Goal: Task Accomplishment & Management: Use online tool/utility

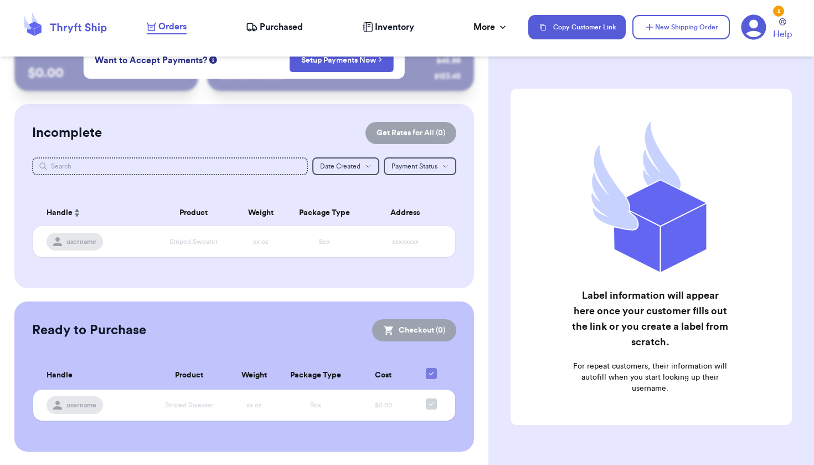
scroll to position [36, 0]
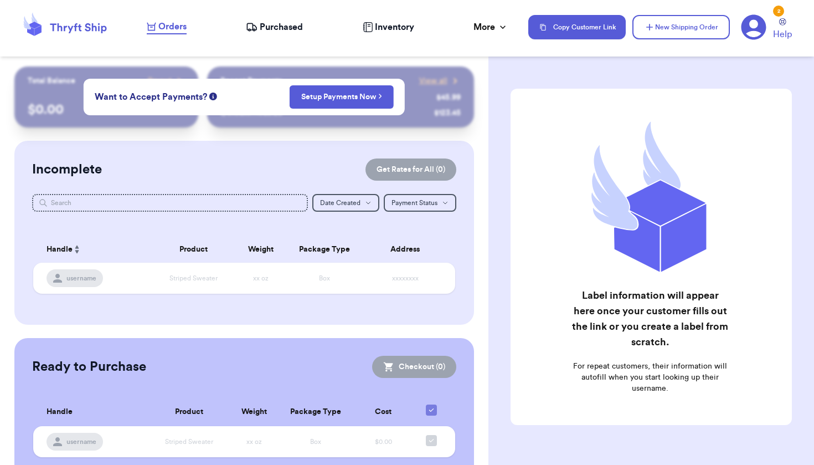
click at [759, 25] on icon at bounding box center [754, 27] width 25 height 25
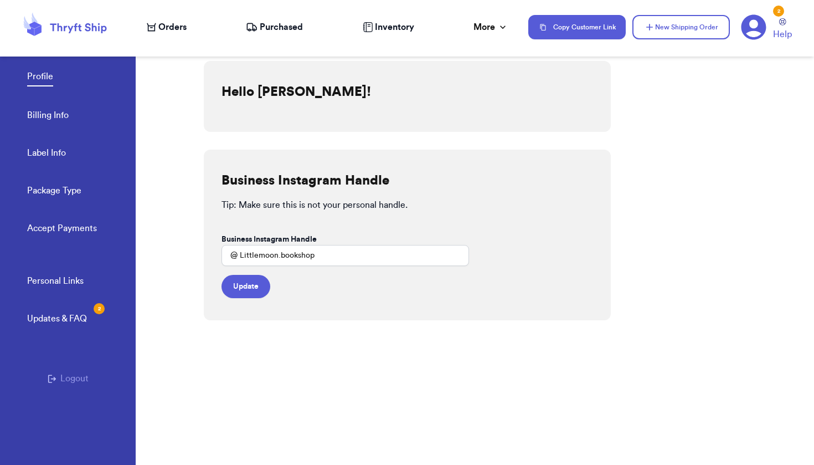
click at [66, 380] on button "Logout" at bounding box center [68, 378] width 41 height 13
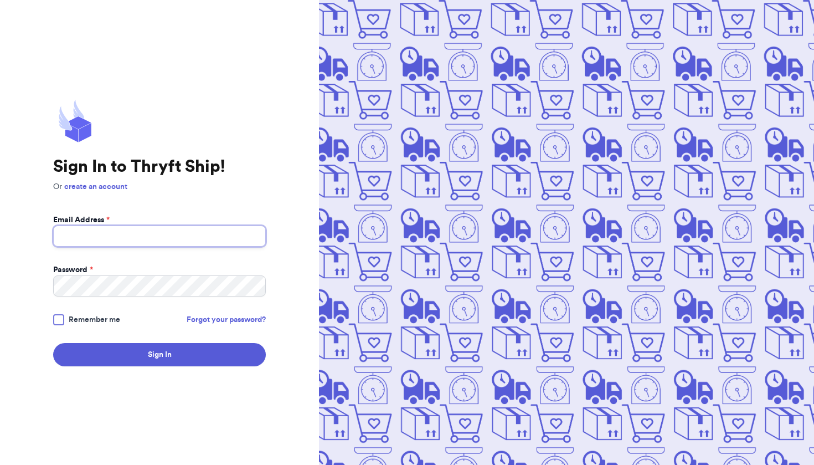
type input "[EMAIL_ADDRESS][DOMAIN_NAME]"
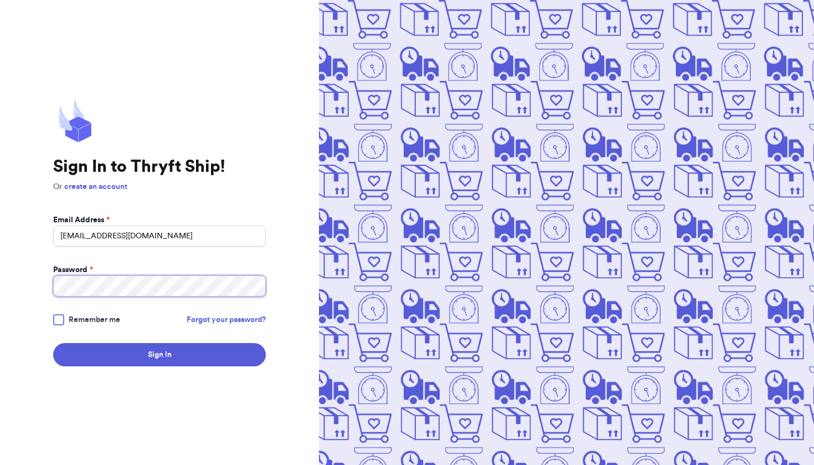
click at [160, 355] on button "Sign In" at bounding box center [159, 354] width 213 height 23
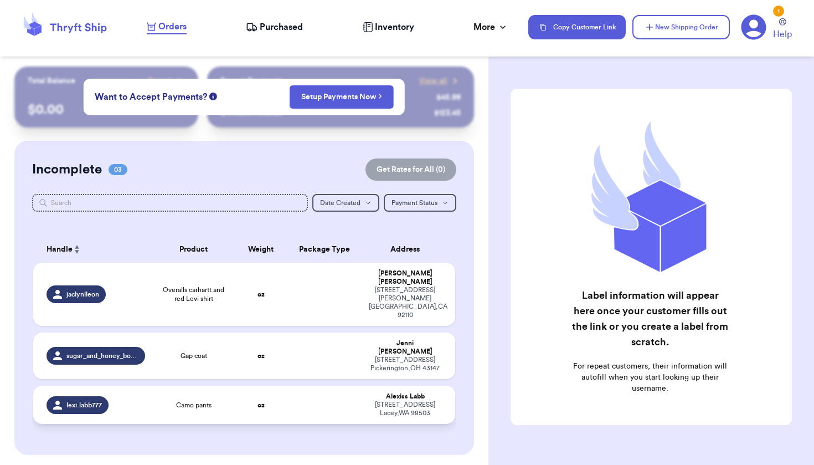
click at [201, 400] on span "Camo pants" at bounding box center [193, 404] width 35 height 9
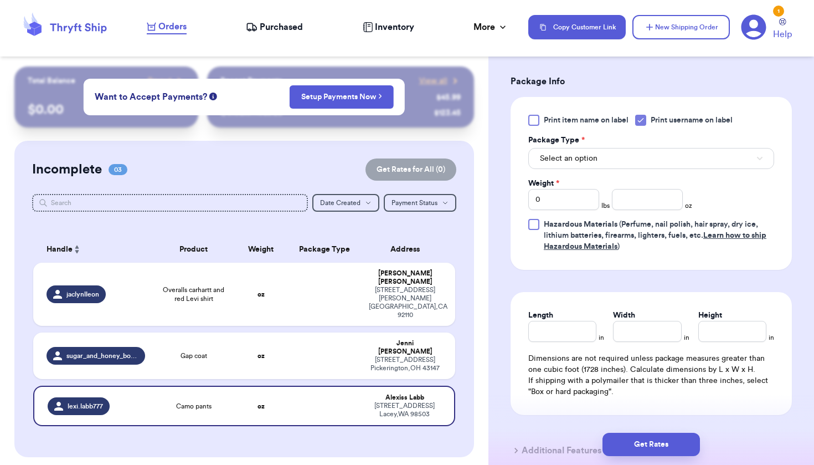
scroll to position [463, 0]
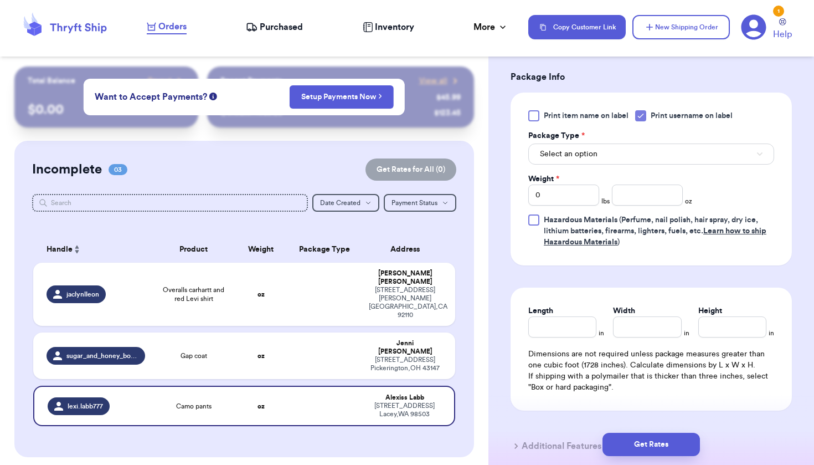
click at [607, 152] on button "Select an option" at bounding box center [651, 153] width 246 height 21
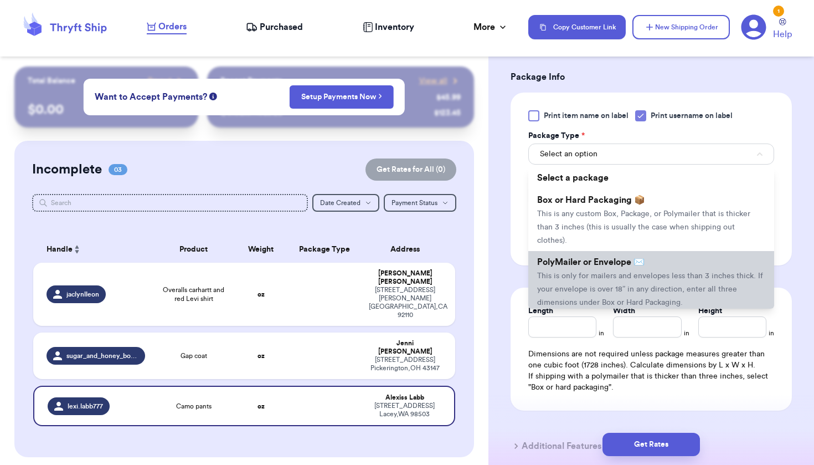
click at [604, 265] on span "PolyMailer or Envelope ✉️" at bounding box center [590, 262] width 107 height 9
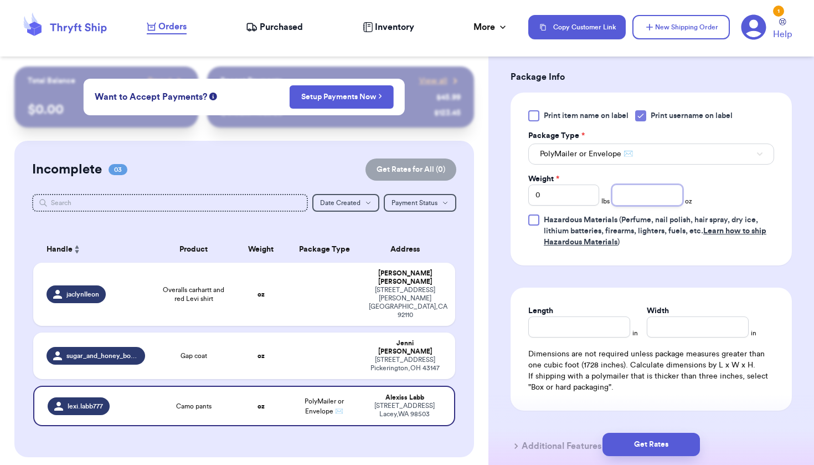
click at [638, 194] on input "number" at bounding box center [647, 194] width 71 height 21
type input "5.5"
click at [620, 327] on input "Length" at bounding box center [579, 326] width 102 height 21
type input "7"
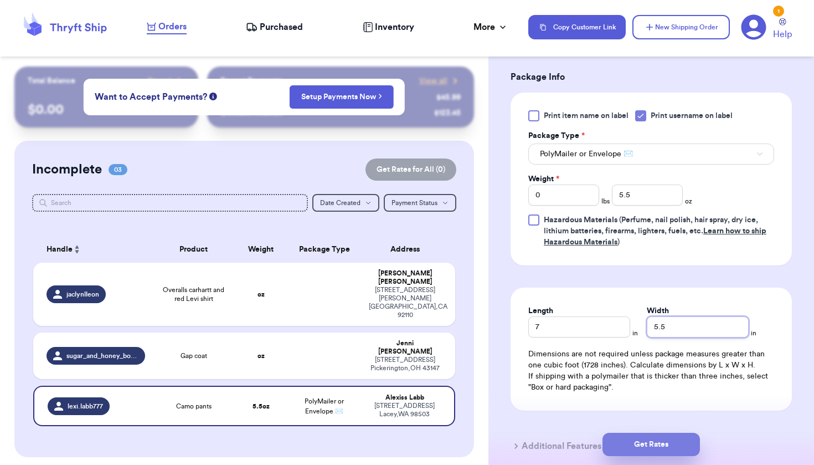
type input "5.5"
click at [661, 443] on button "Get Rates" at bounding box center [651, 444] width 97 height 23
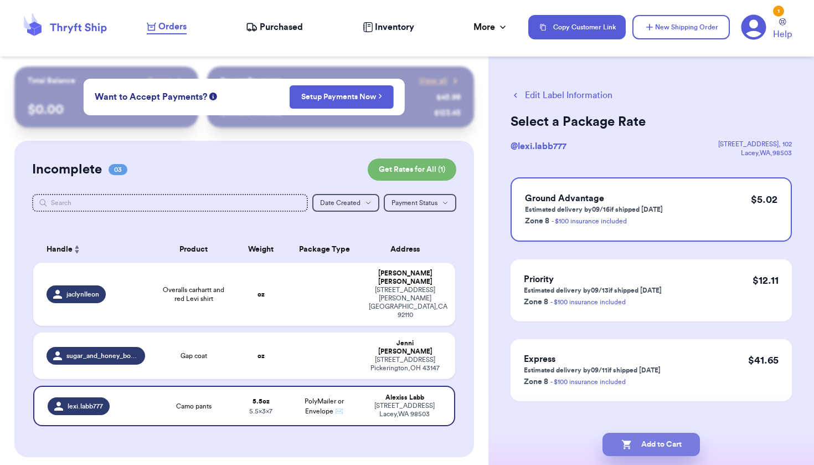
click at [671, 451] on button "Add to Cart" at bounding box center [651, 444] width 97 height 23
checkbox input "true"
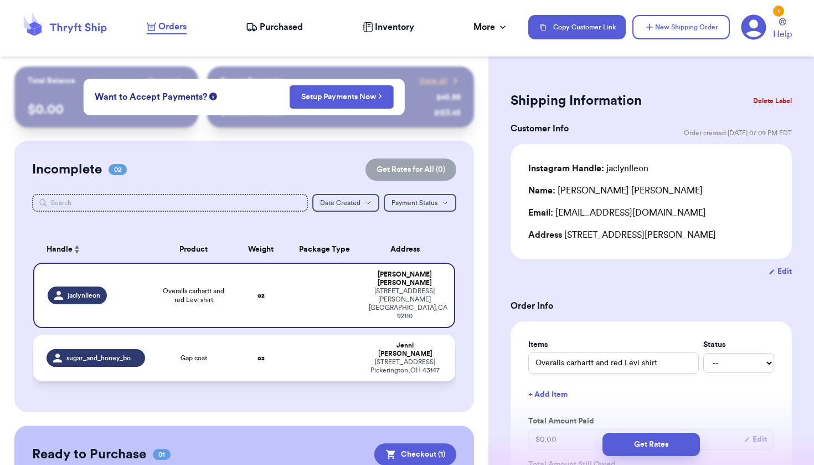
click at [362, 335] on td "[PERSON_NAME] [STREET_ADDRESS][PERSON_NAME]" at bounding box center [408, 358] width 93 height 47
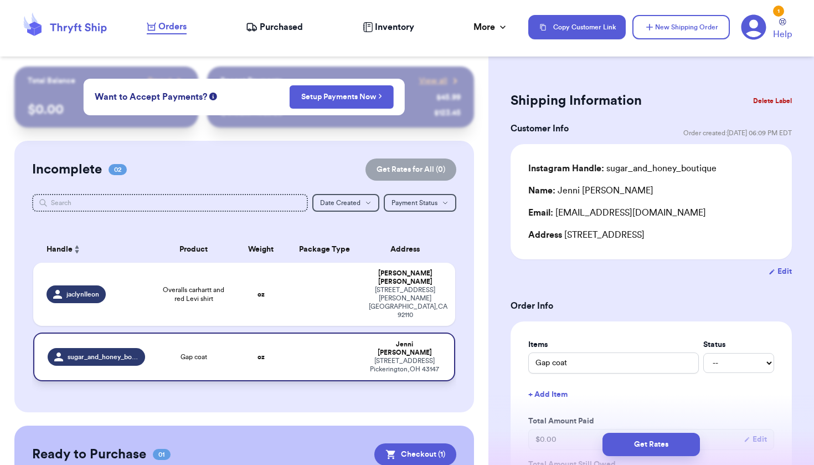
type input "Gap coat"
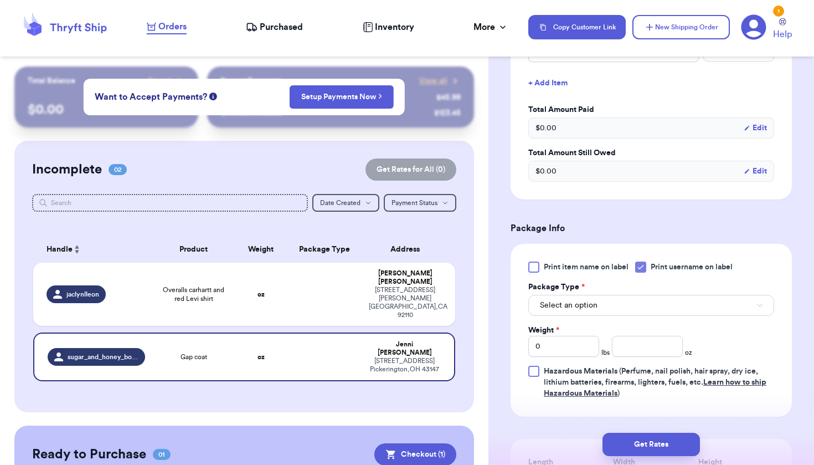
scroll to position [312, 0]
click at [588, 305] on span "Select an option" at bounding box center [569, 304] width 58 height 11
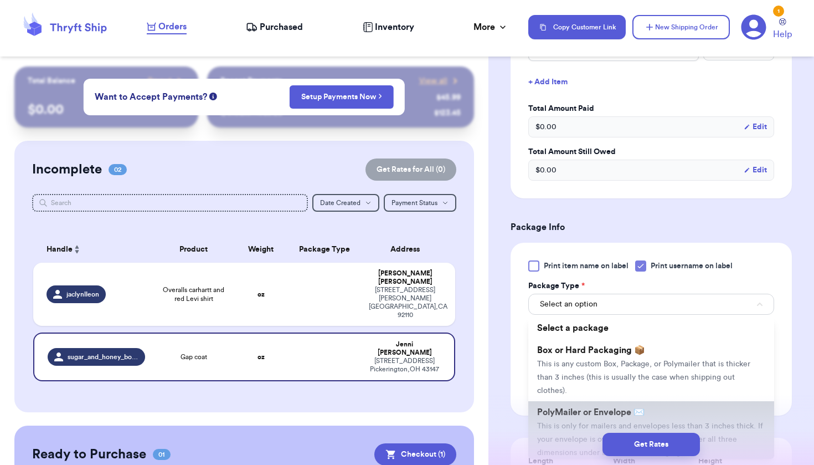
click at [571, 417] on span "PolyMailer or Envelope ✉️" at bounding box center [590, 412] width 107 height 9
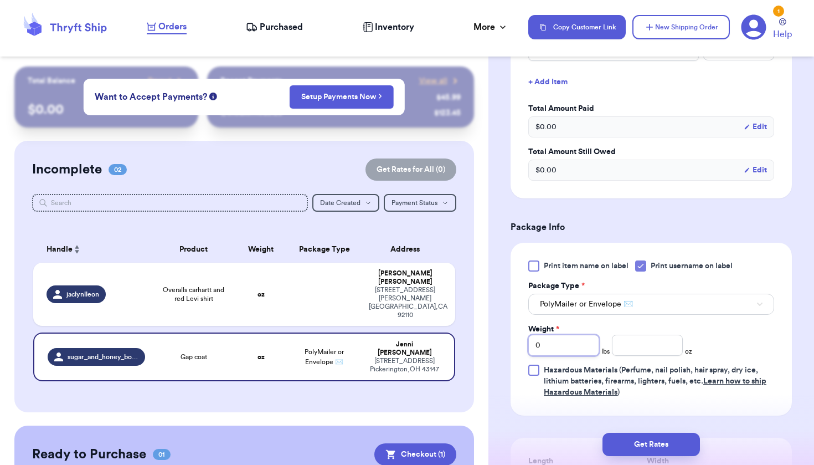
click at [563, 349] on input "0" at bounding box center [563, 345] width 71 height 21
type input "1"
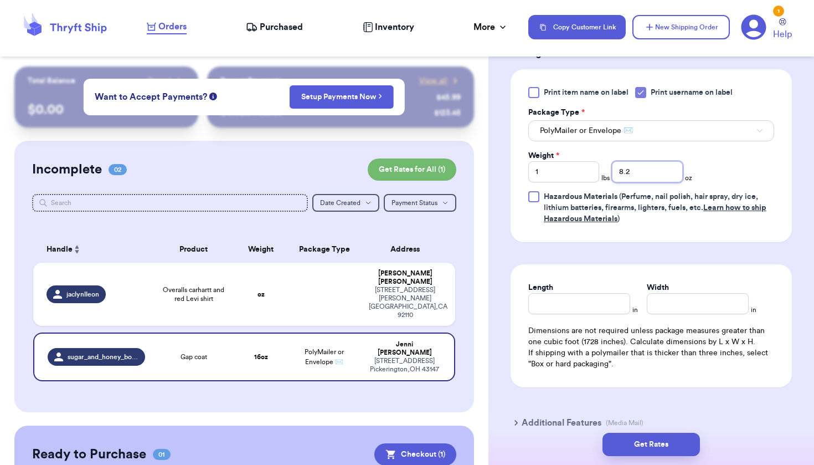
scroll to position [496, 0]
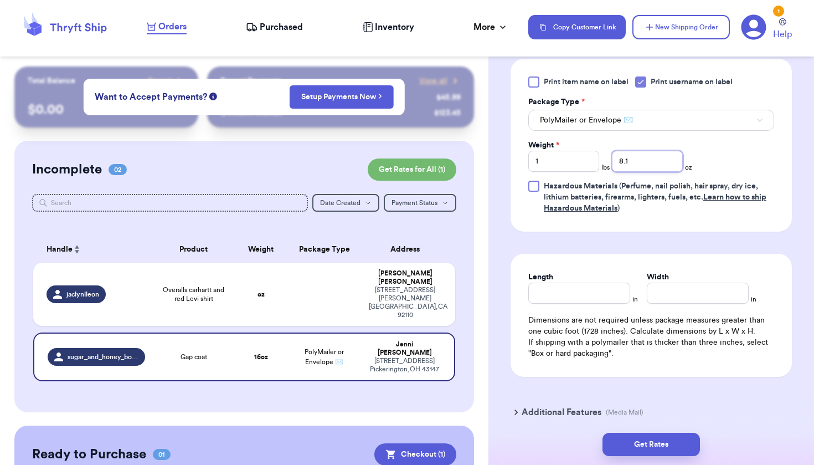
type input "8.1"
type input "12"
type input "9"
click at [666, 457] on div "Get Rates" at bounding box center [652, 444] width 326 height 41
click at [649, 444] on button "Get Rates" at bounding box center [651, 444] width 97 height 23
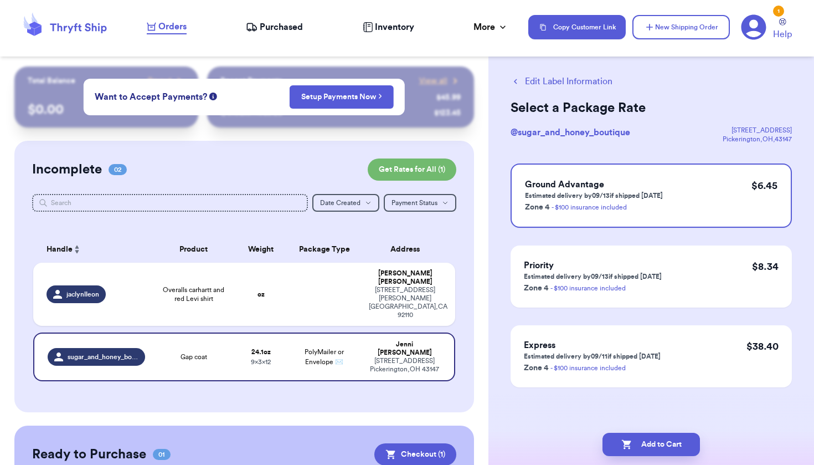
scroll to position [0, 0]
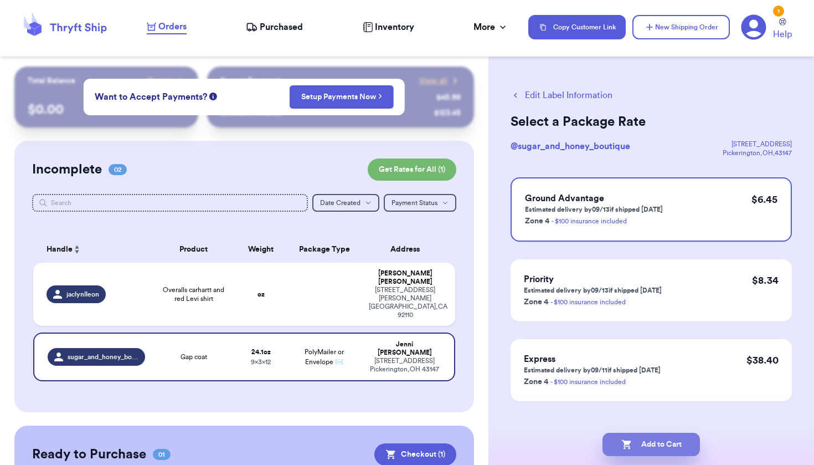
click at [649, 444] on button "Add to Cart" at bounding box center [651, 444] width 97 height 23
checkbox input "true"
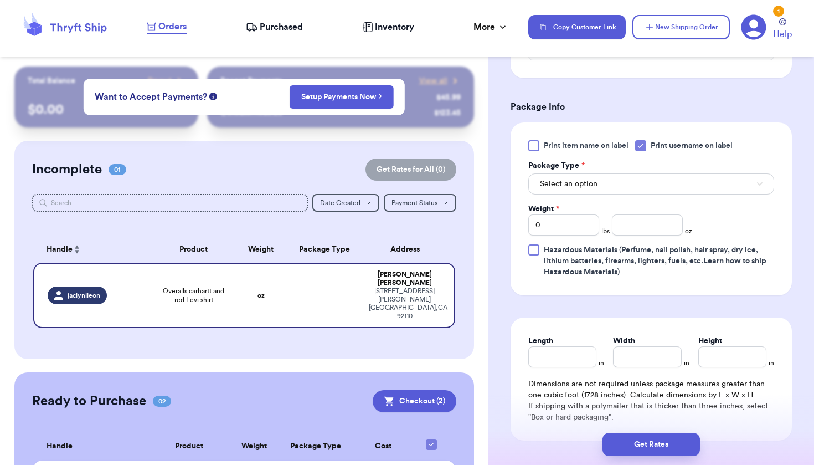
scroll to position [435, 0]
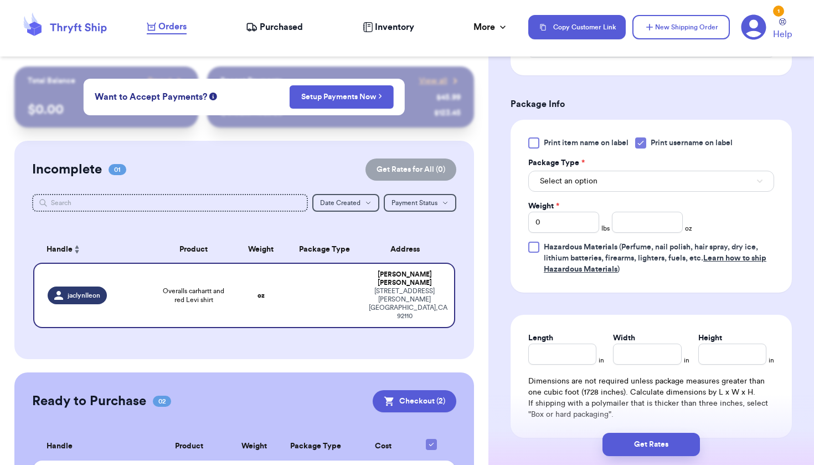
click at [618, 179] on button "Select an option" at bounding box center [651, 181] width 246 height 21
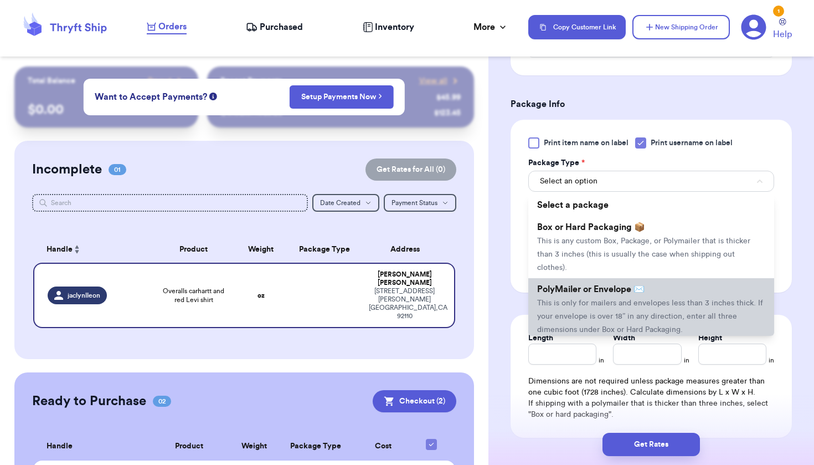
click at [597, 305] on span "This is only for mailers and envelopes less than 3 inches thick. If your envelo…" at bounding box center [650, 316] width 226 height 34
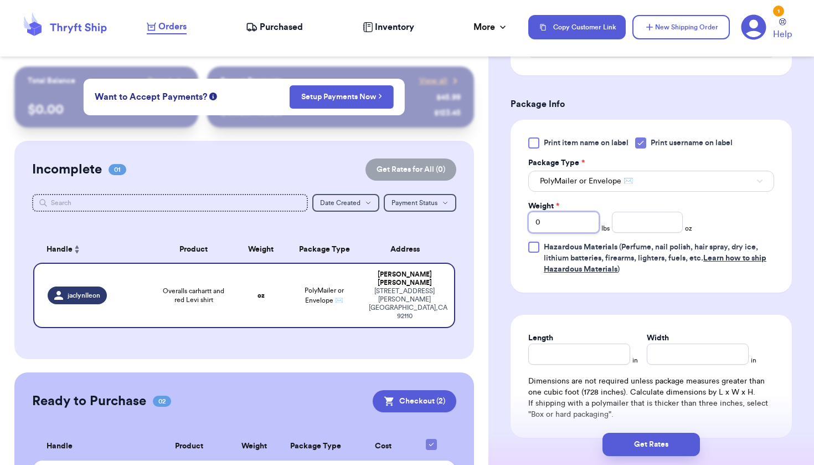
click at [574, 225] on input "0" at bounding box center [563, 222] width 71 height 21
type input "1"
type input "2.0"
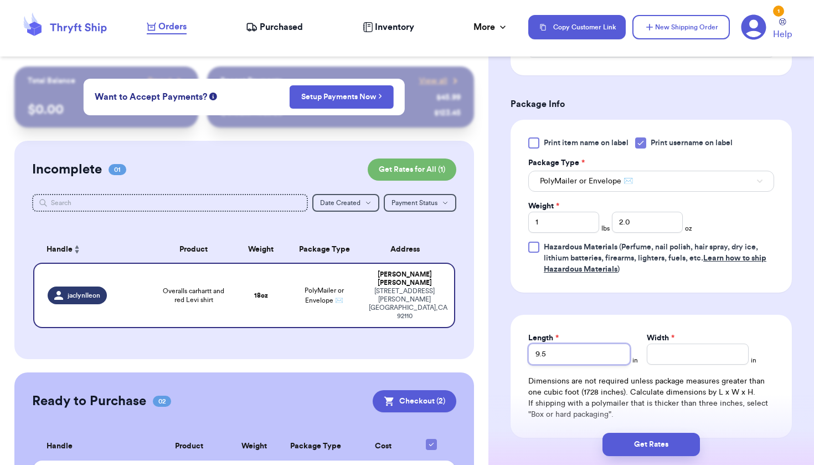
type input "9.5"
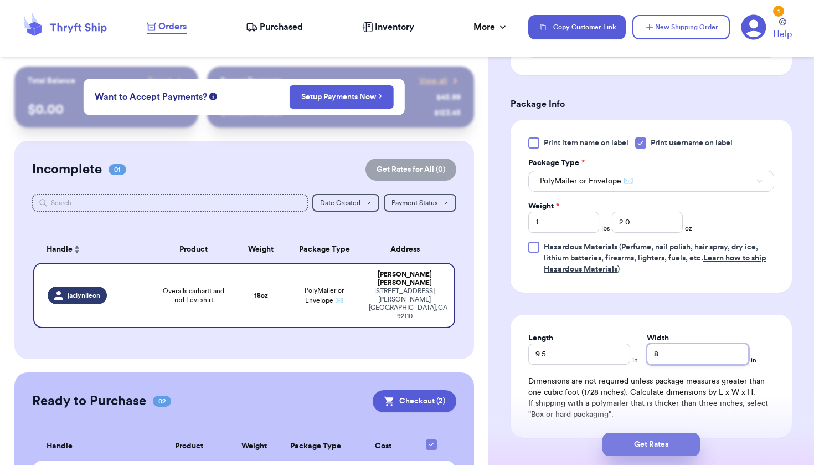
type input "8"
click at [653, 446] on button "Get Rates" at bounding box center [651, 444] width 97 height 23
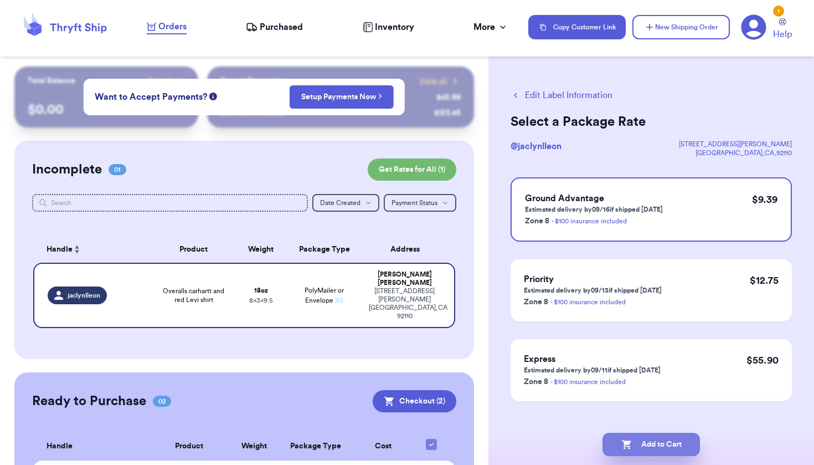
click at [668, 446] on button "Add to Cart" at bounding box center [651, 444] width 97 height 23
checkbox input "true"
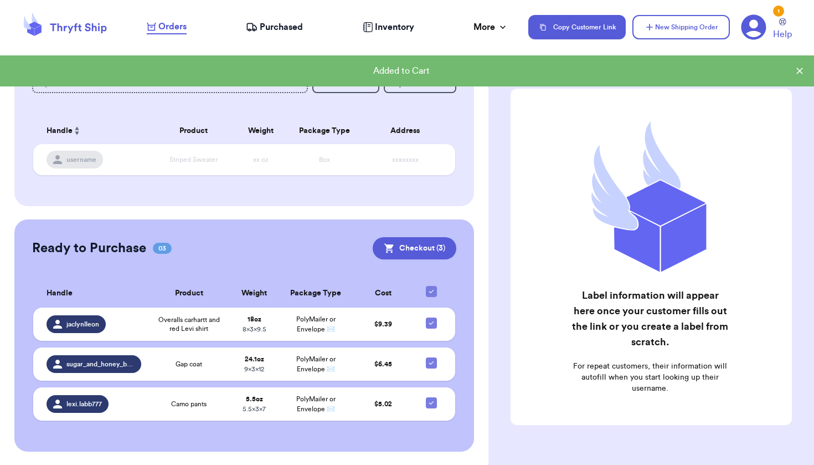
scroll to position [118, 0]
